Goal: Find contact information

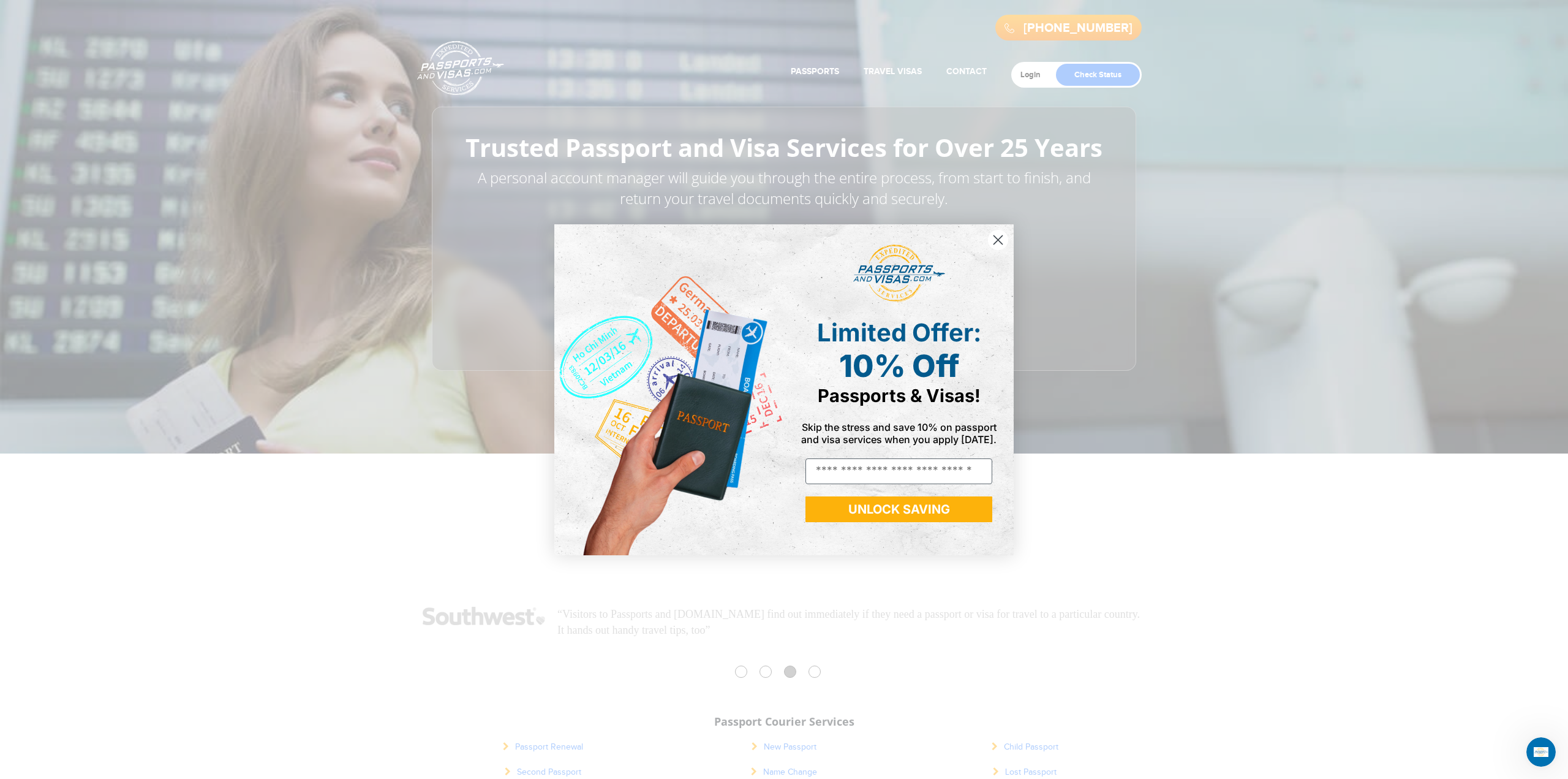
click at [1002, 246] on circle "Close dialog" at bounding box center [997, 239] width 21 height 21
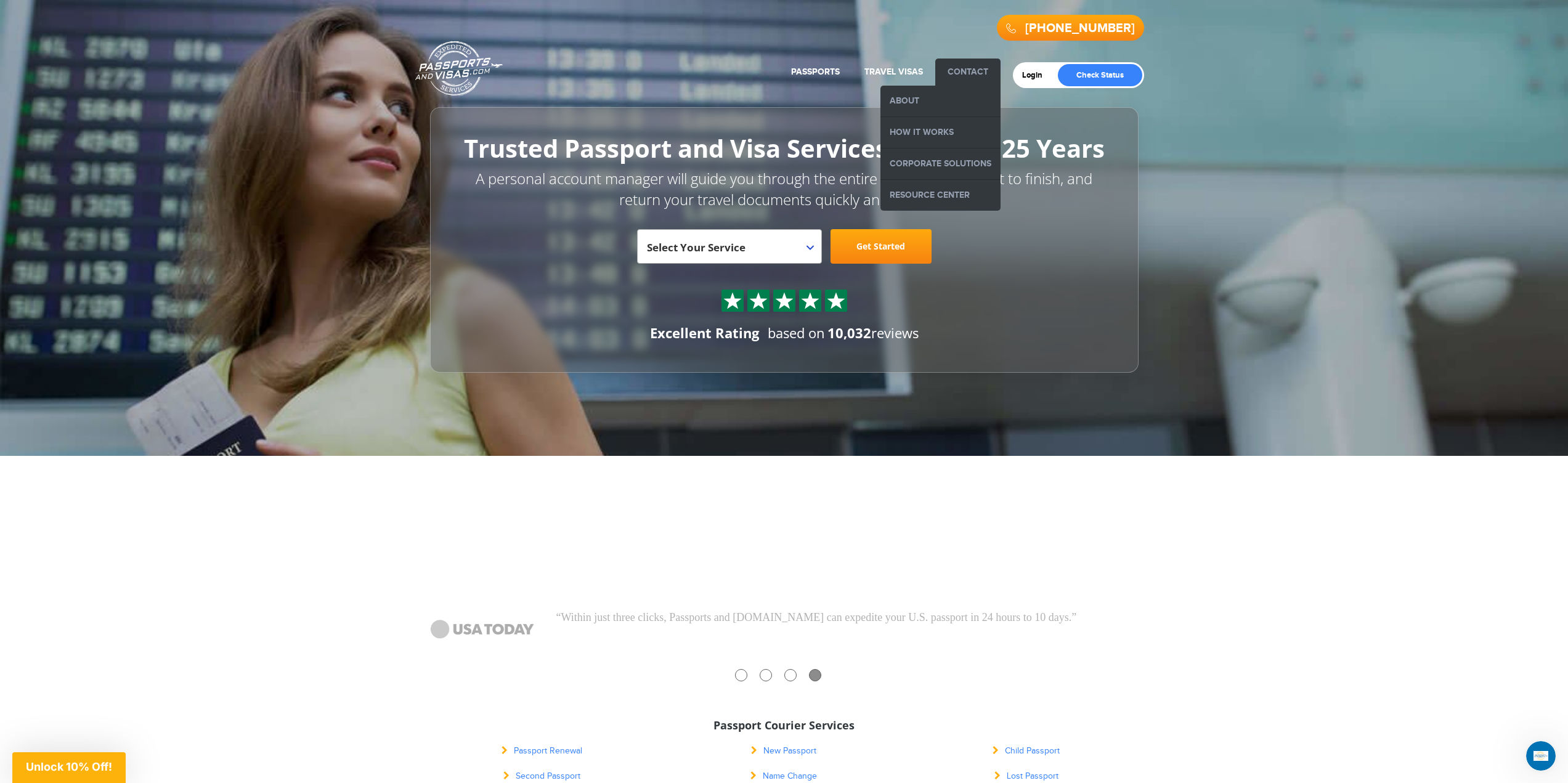
click at [961, 70] on link "Contact" at bounding box center [967, 72] width 40 height 11
